Goal: Information Seeking & Learning: Learn about a topic

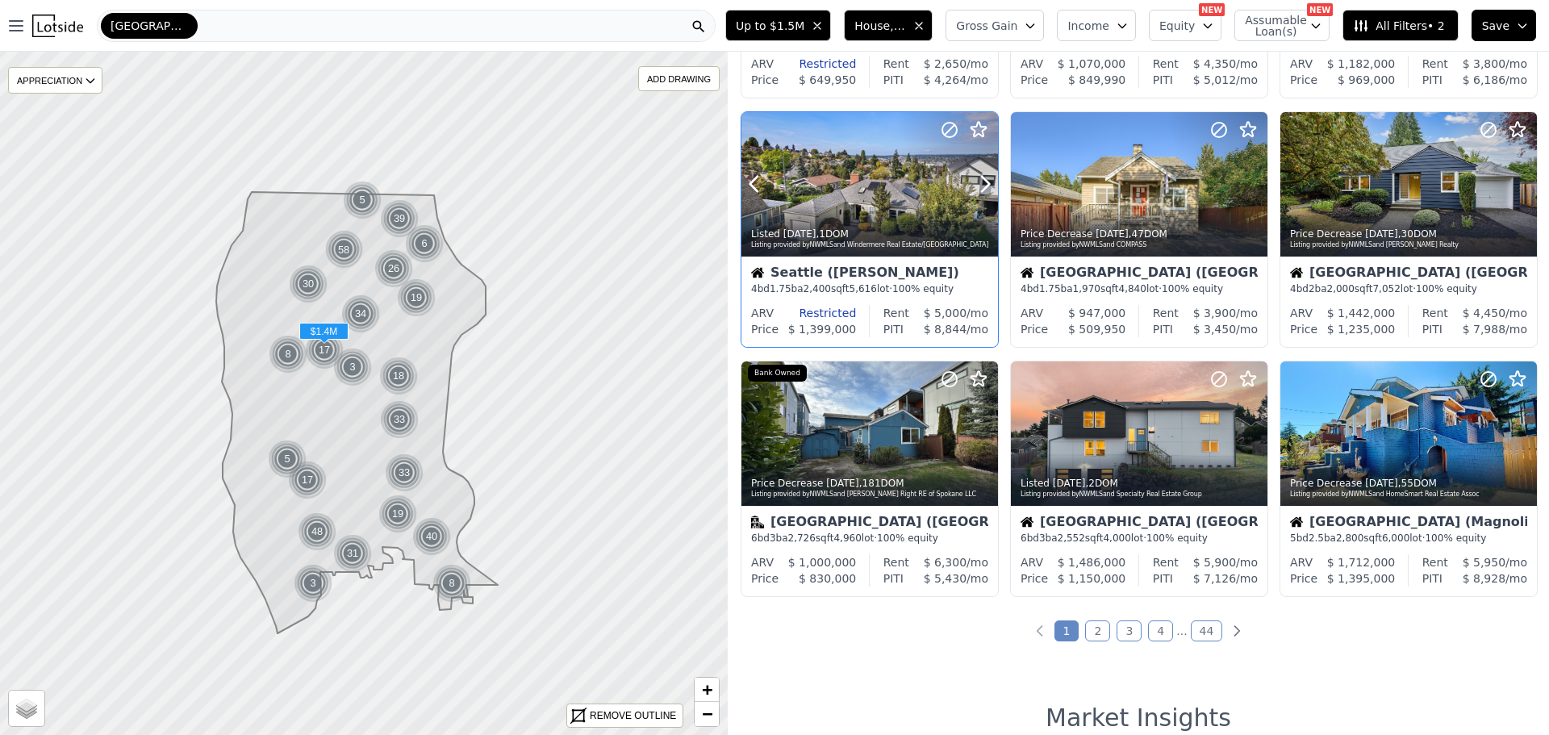
scroll to position [484, 0]
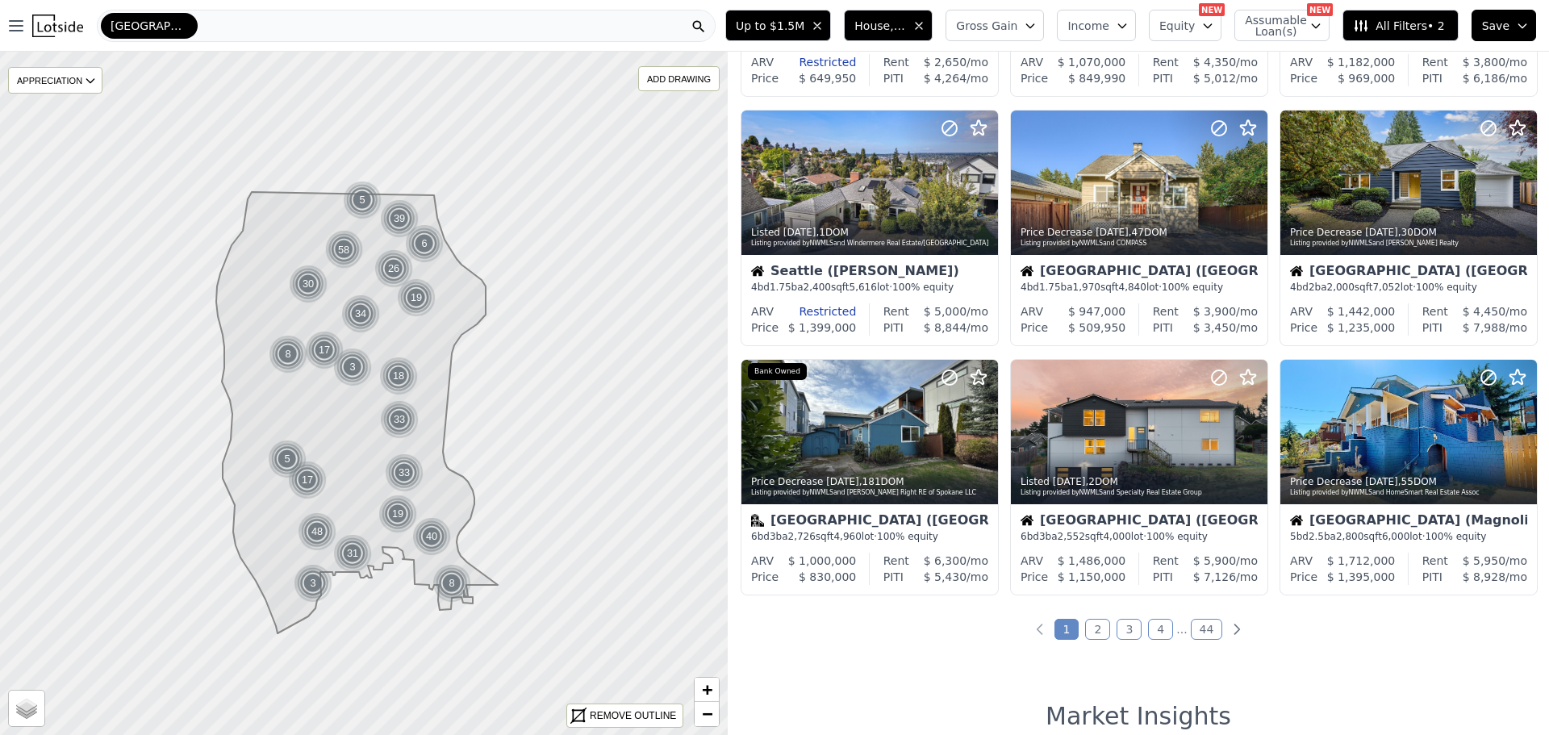
click at [1093, 631] on link "2" at bounding box center [1097, 629] width 25 height 21
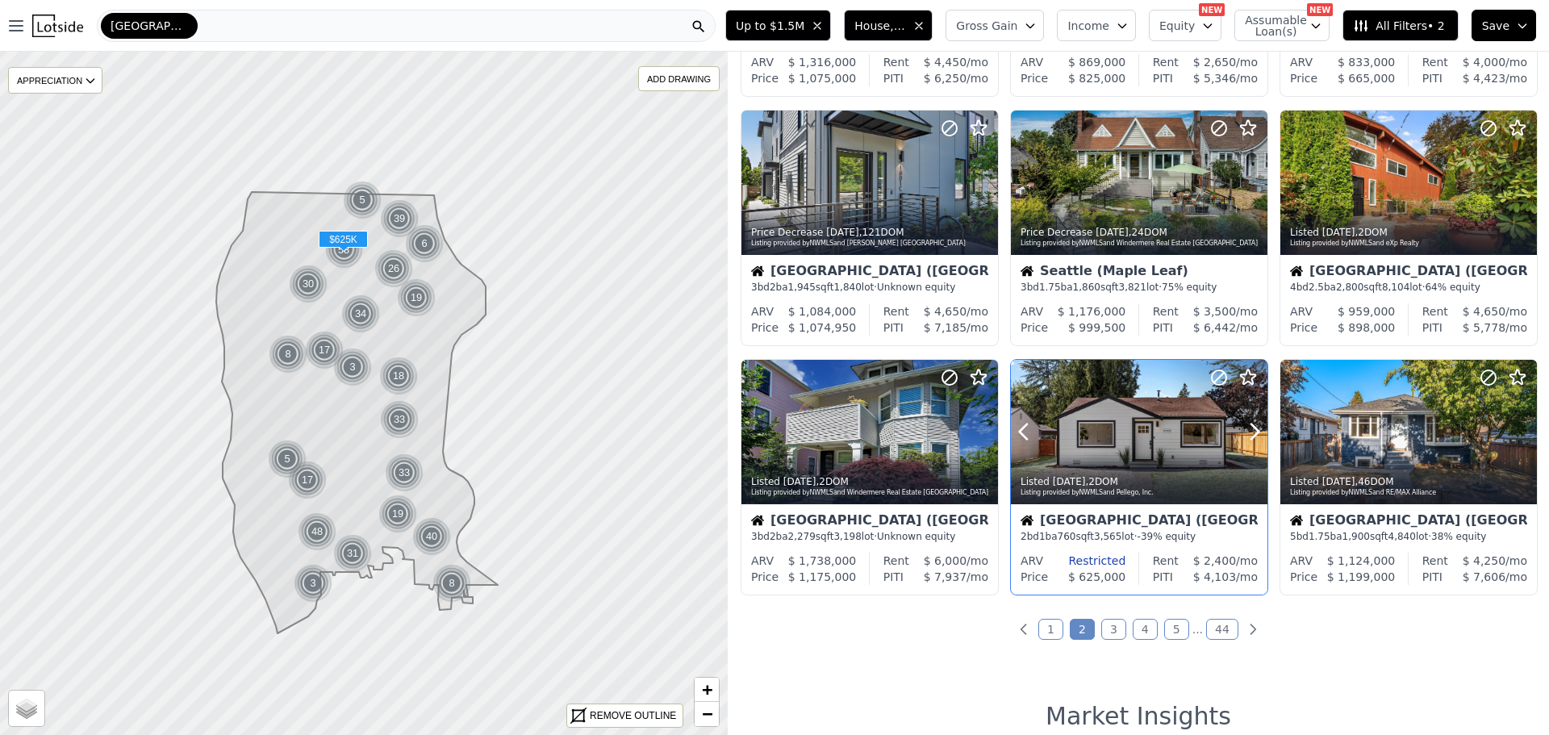
click at [1124, 448] on div at bounding box center [1139, 432] width 256 height 144
click at [1104, 628] on link "3" at bounding box center [1113, 629] width 25 height 21
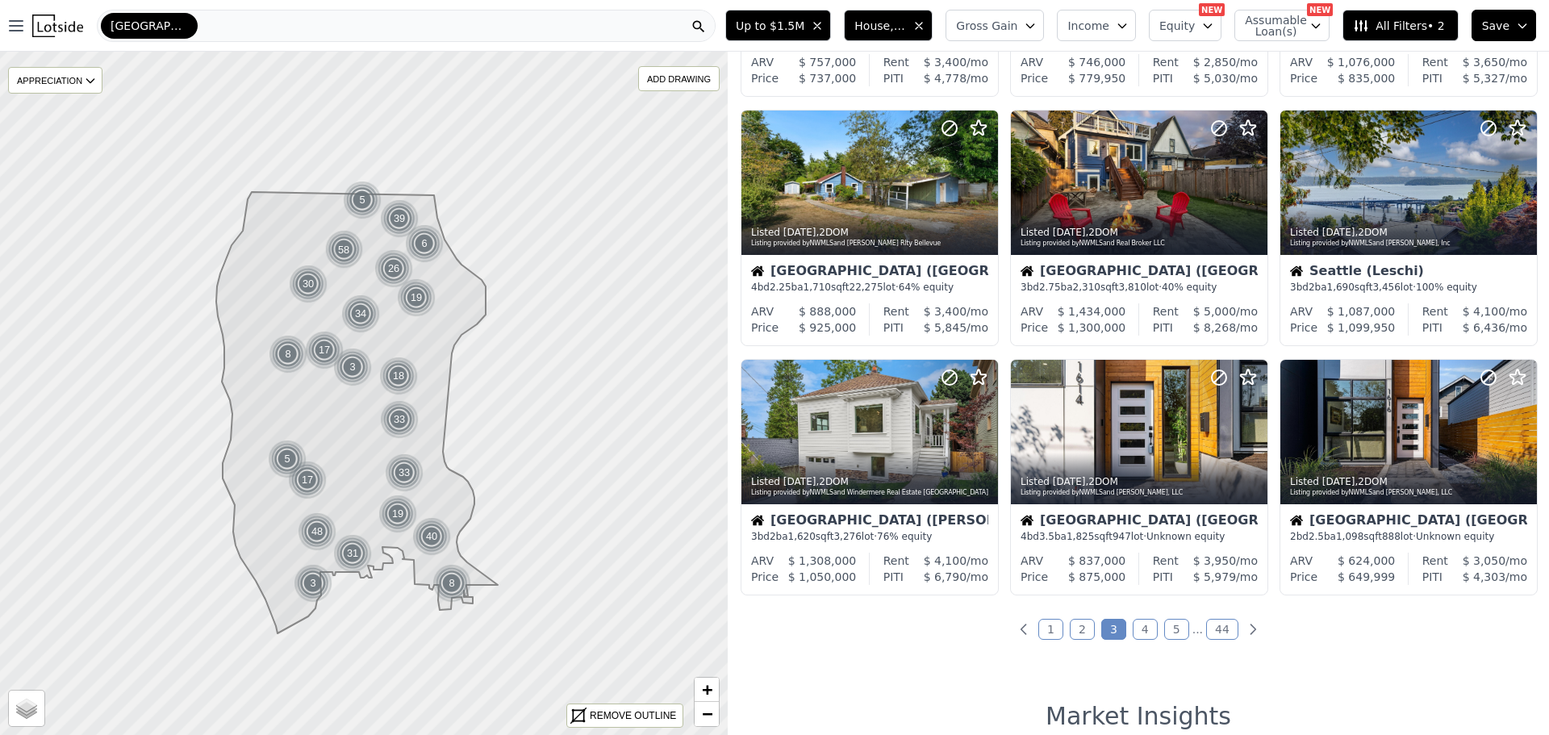
click at [1138, 634] on link "4" at bounding box center [1144, 629] width 25 height 21
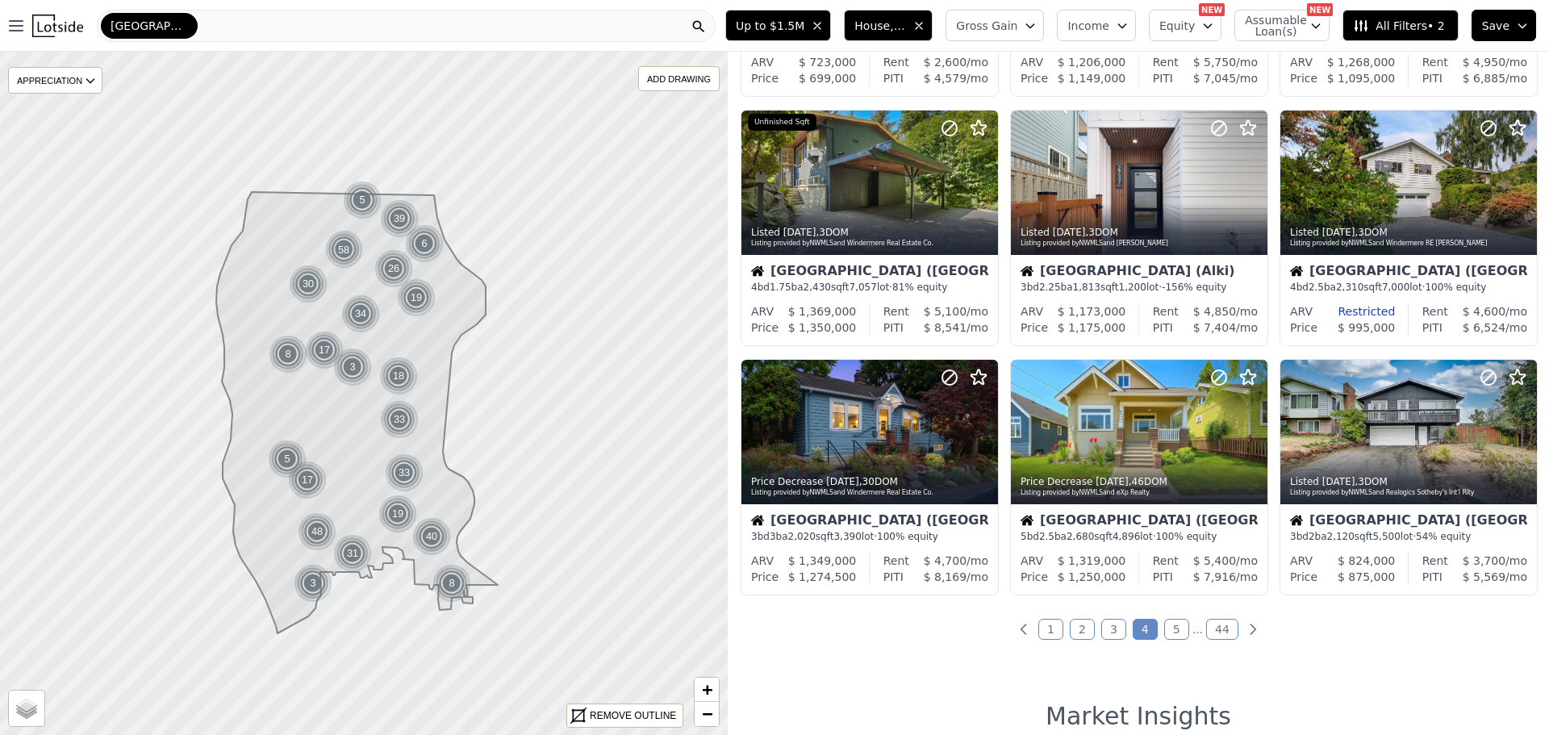
click at [1169, 628] on link "5" at bounding box center [1176, 629] width 25 height 21
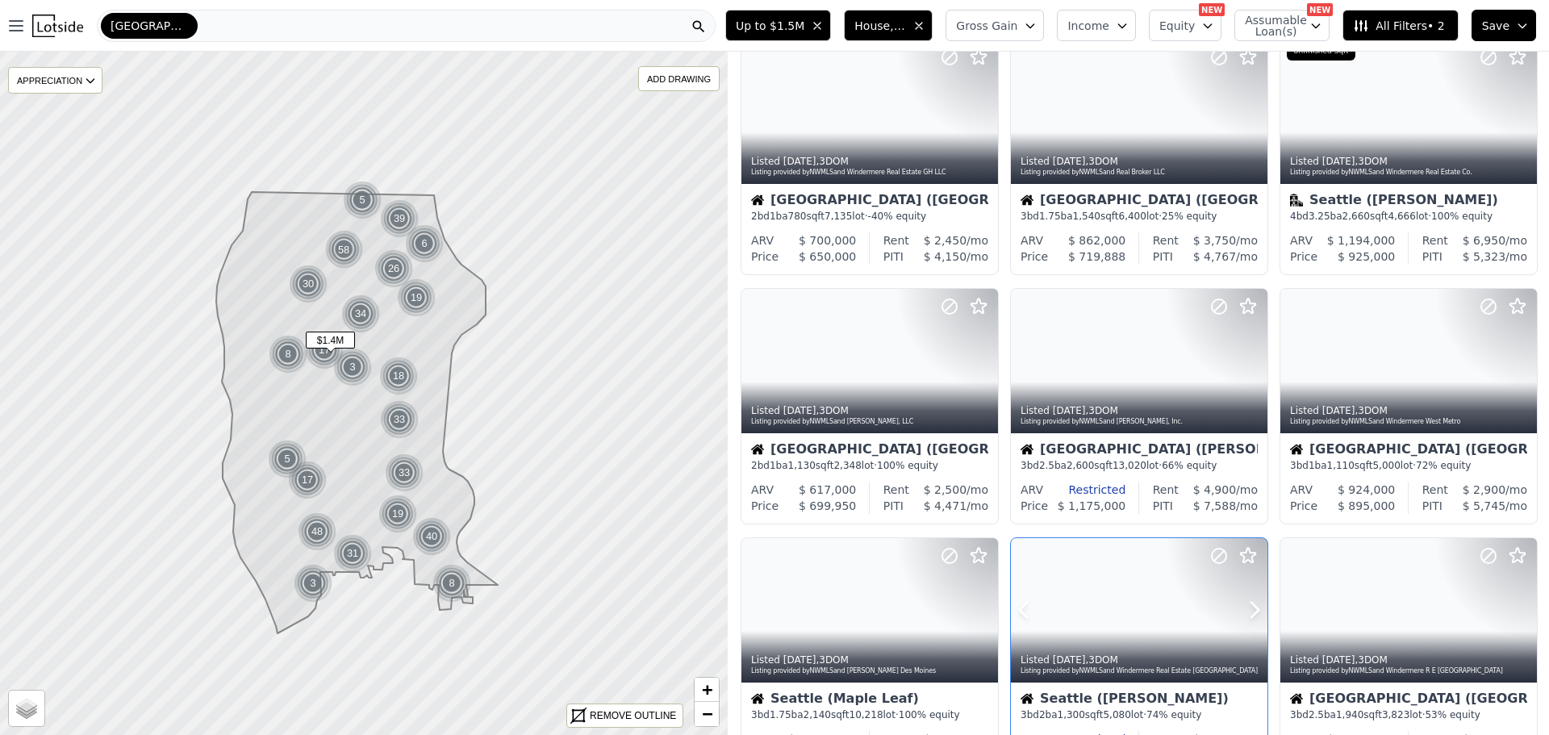
scroll to position [0, 0]
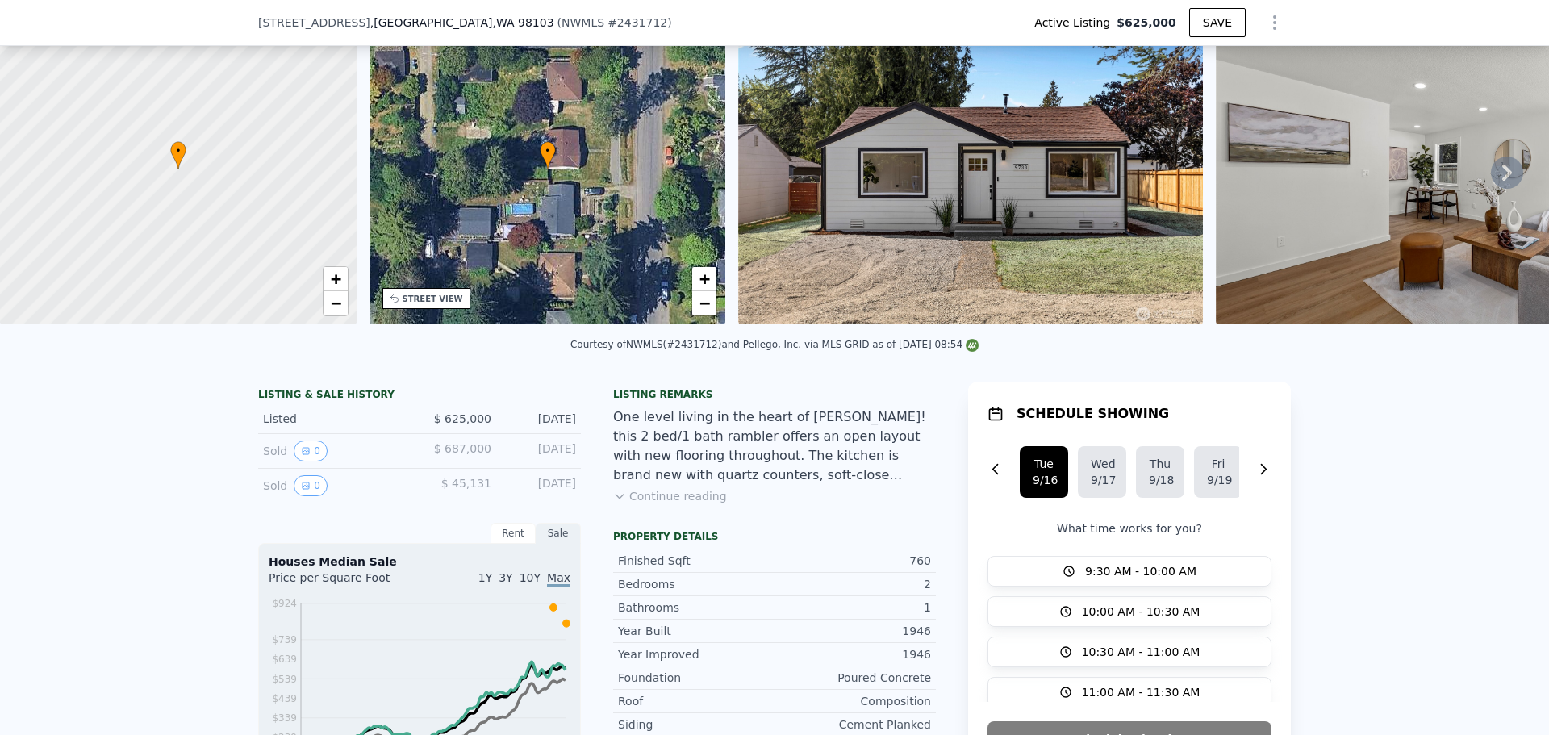
scroll to position [6, 0]
